Goal: Task Accomplishment & Management: Manage account settings

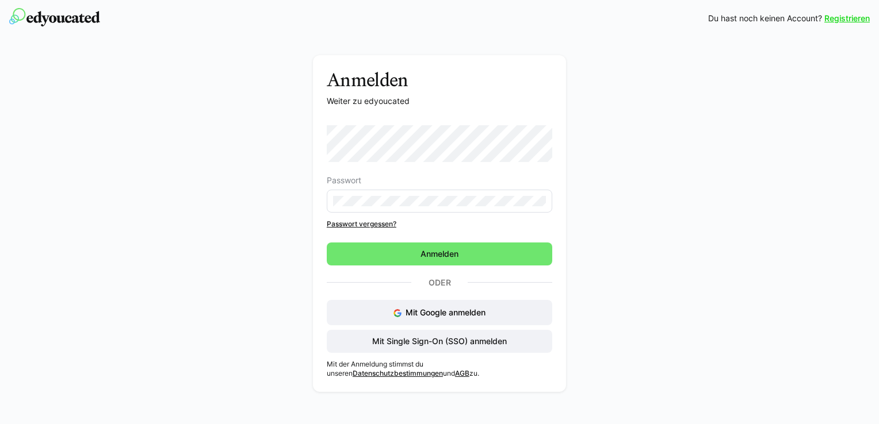
click at [587, 181] on div "Anmelden Weiter zu edyoucated Passwort Passwort vergessen? Anmelden Oder Mit Go…" at bounding box center [440, 226] width 648 height 343
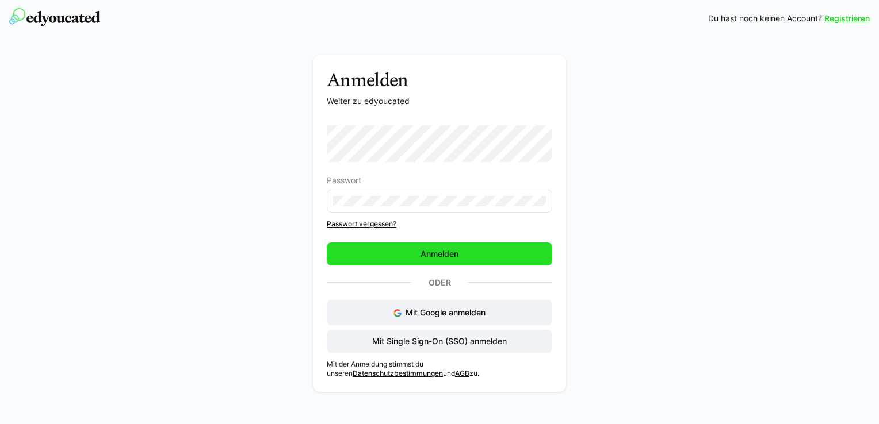
click at [416, 252] on span "Anmelden" at bounding box center [439, 254] width 225 height 23
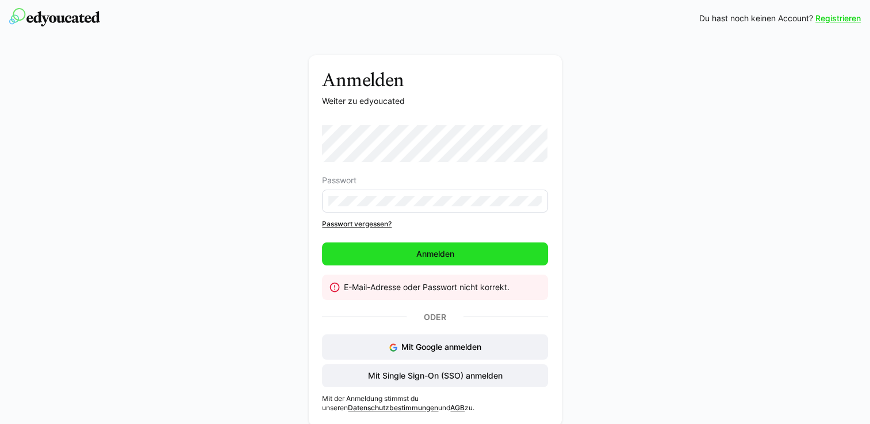
click at [393, 254] on span "Anmelden" at bounding box center [434, 254] width 225 height 23
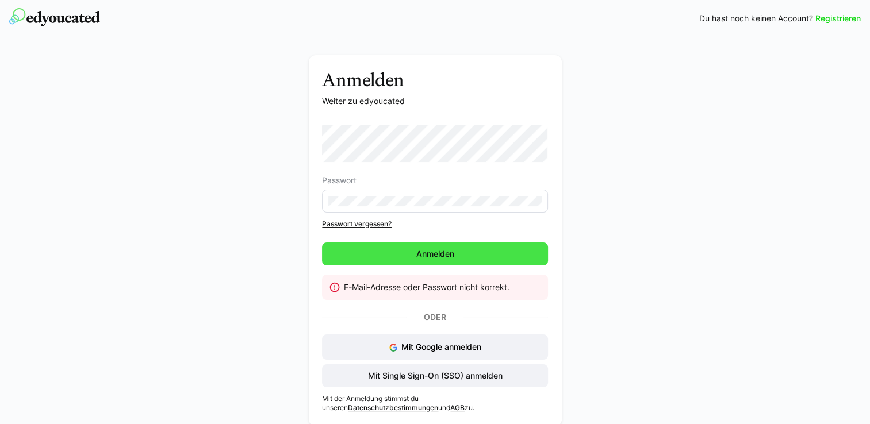
click at [393, 254] on span "Anmelden" at bounding box center [434, 254] width 225 height 23
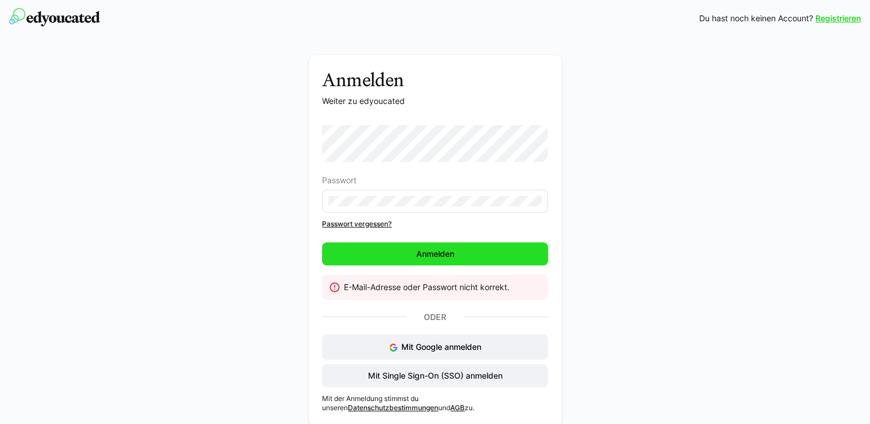
click at [393, 254] on span "Anmelden" at bounding box center [434, 254] width 225 height 23
click at [384, 250] on span "Anmelden" at bounding box center [434, 254] width 225 height 23
click at [388, 254] on span "Anmelden" at bounding box center [434, 254] width 225 height 23
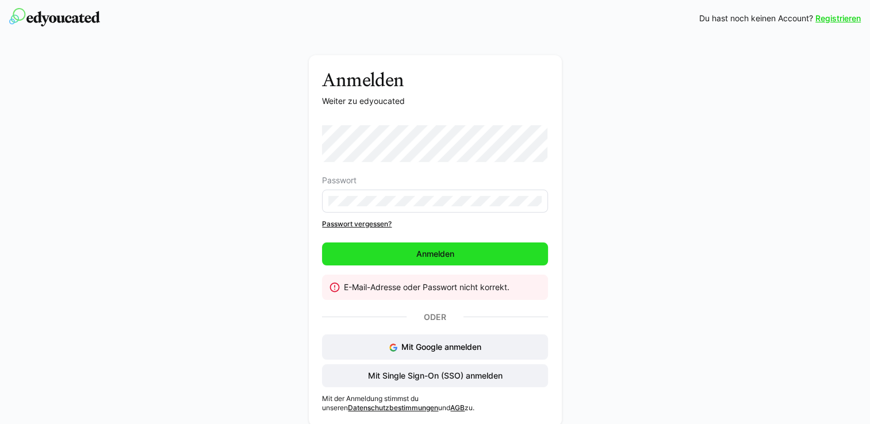
click at [384, 251] on span "Anmelden" at bounding box center [434, 254] width 225 height 23
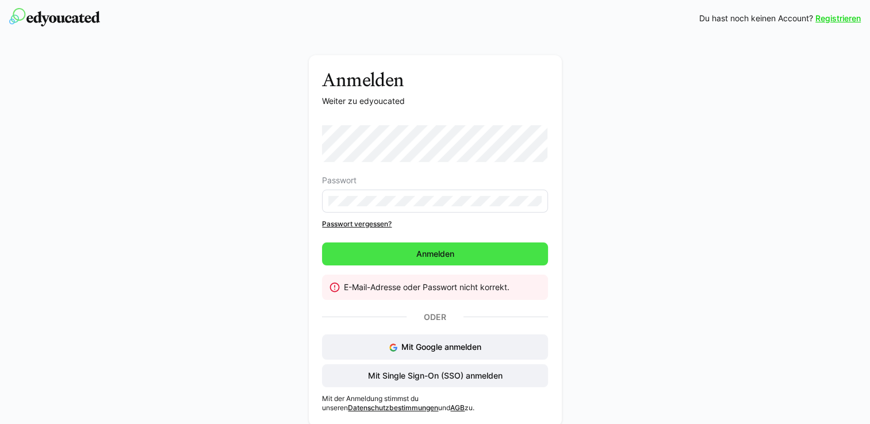
click at [384, 251] on span "Anmelden" at bounding box center [434, 254] width 225 height 23
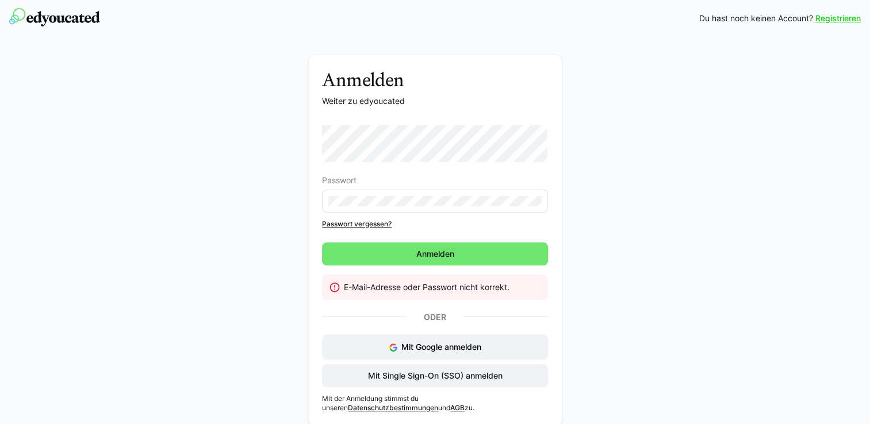
click at [334, 285] on eds-icon at bounding box center [335, 288] width 12 height 12
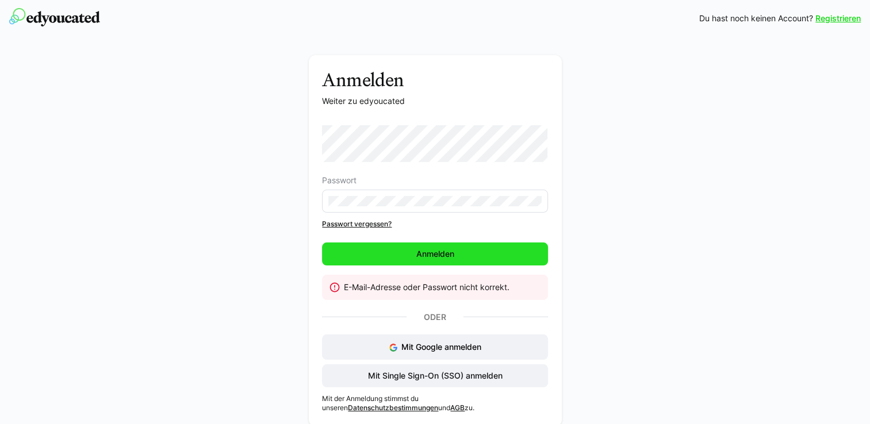
click at [449, 253] on span "Anmelden" at bounding box center [435, 254] width 41 height 12
click at [449, 253] on span "Anmelden" at bounding box center [434, 254] width 225 height 23
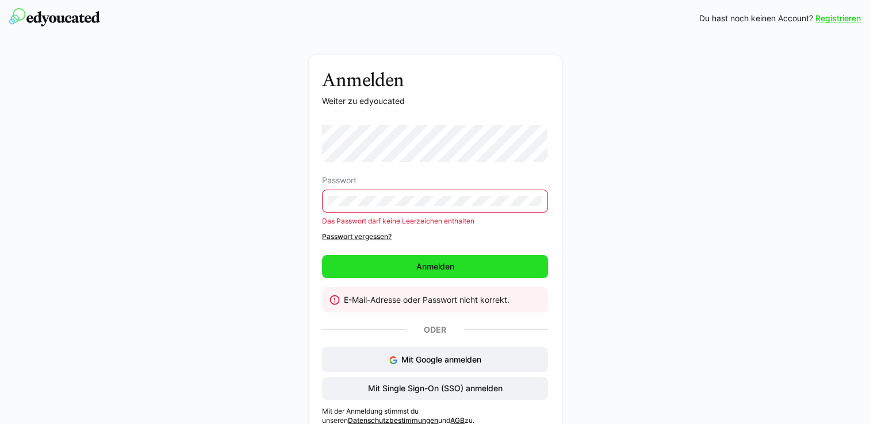
click at [377, 263] on span "Anmelden" at bounding box center [434, 266] width 225 height 23
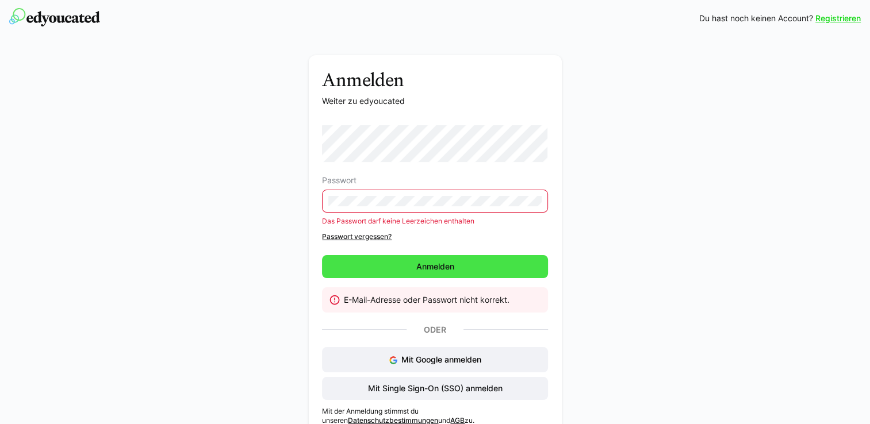
click at [377, 263] on span "Anmelden" at bounding box center [434, 266] width 225 height 23
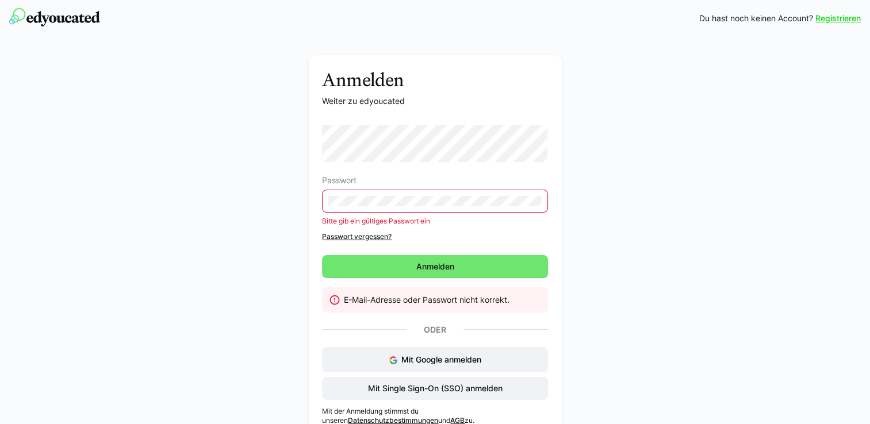
click at [619, 224] on div "Anmelden Weiter zu edyoucated Passwort Bitte gib ein gültiges Passwort ein Pass…" at bounding box center [435, 250] width 648 height 390
click at [335, 208] on eds-input at bounding box center [434, 201] width 225 height 23
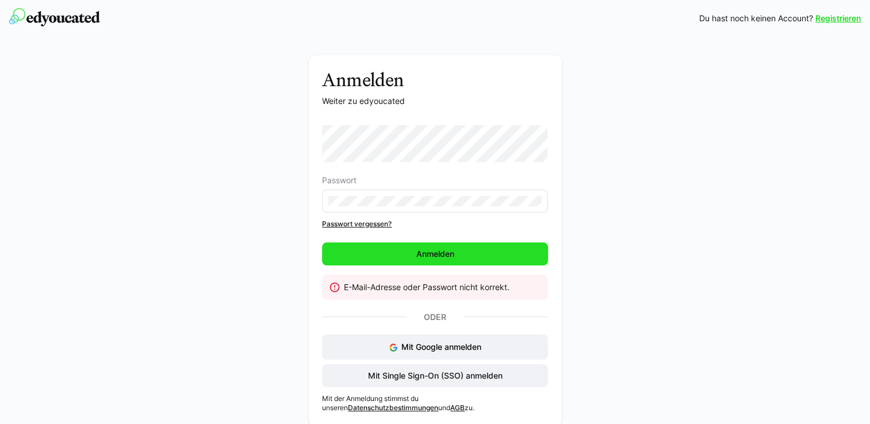
click at [373, 252] on span "Anmelden" at bounding box center [434, 254] width 225 height 23
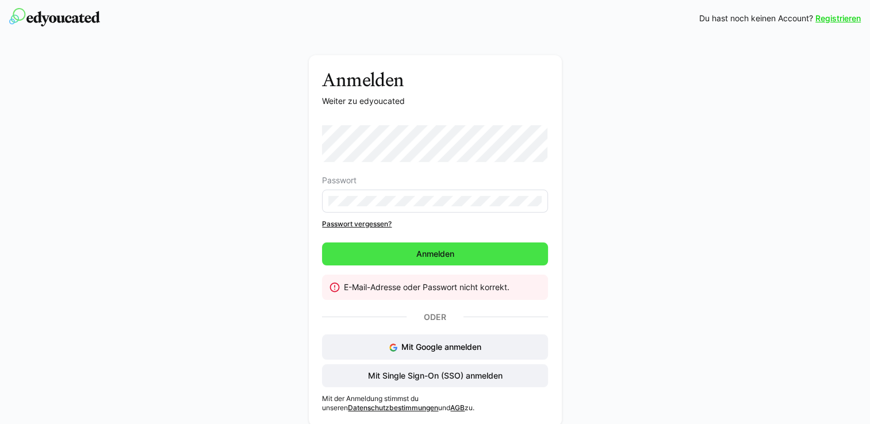
click at [373, 252] on span "Anmelden" at bounding box center [434, 254] width 225 height 23
